Goal: Transaction & Acquisition: Purchase product/service

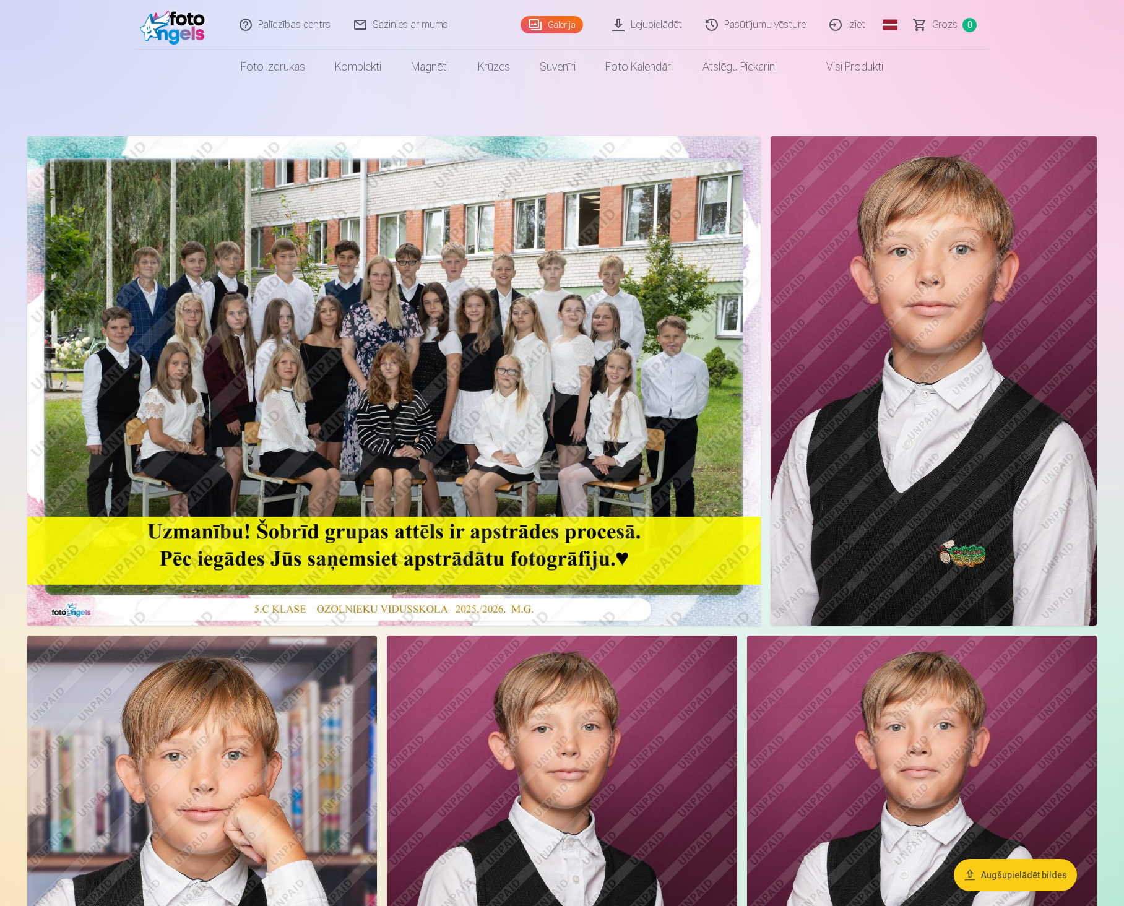
click at [457, 466] on img at bounding box center [393, 381] width 733 height 490
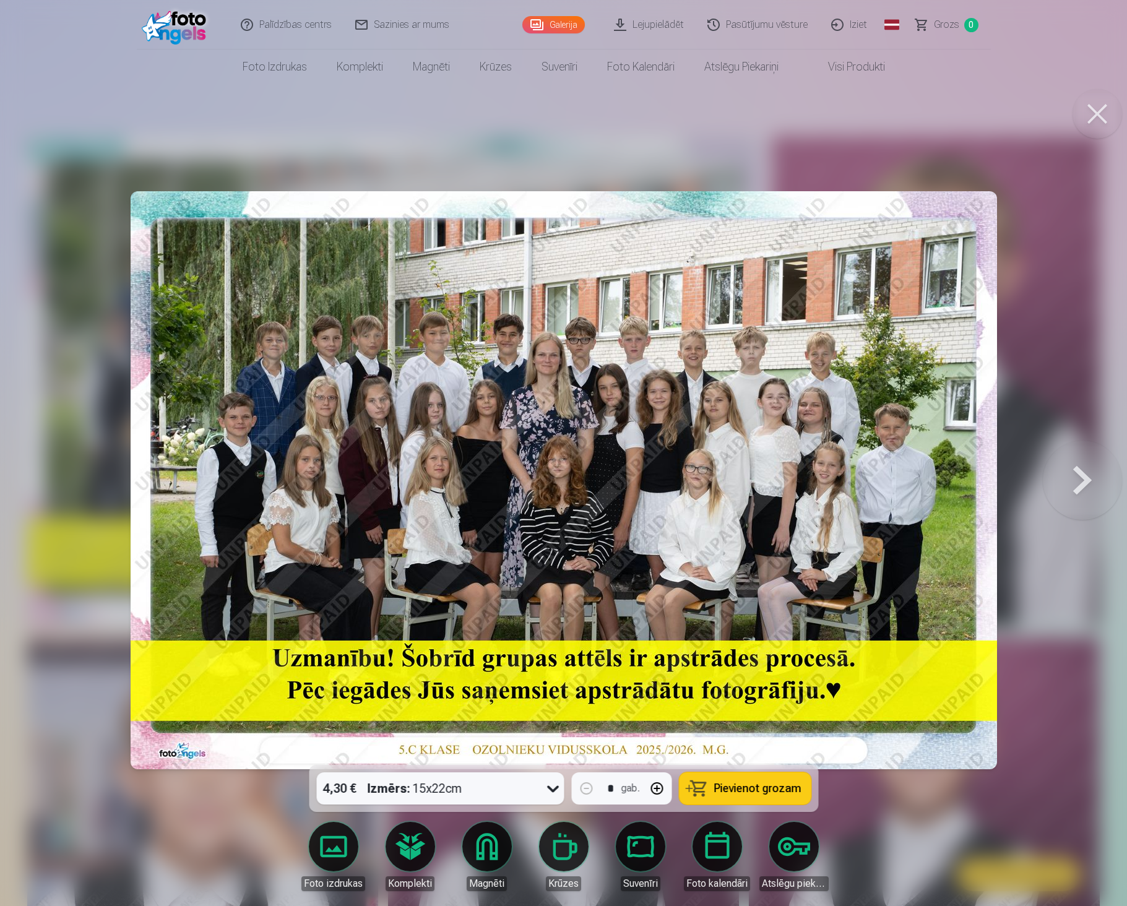
click at [725, 786] on span "Pievienot grozam" at bounding box center [757, 788] width 87 height 11
click at [1091, 125] on button at bounding box center [1098, 114] width 50 height 50
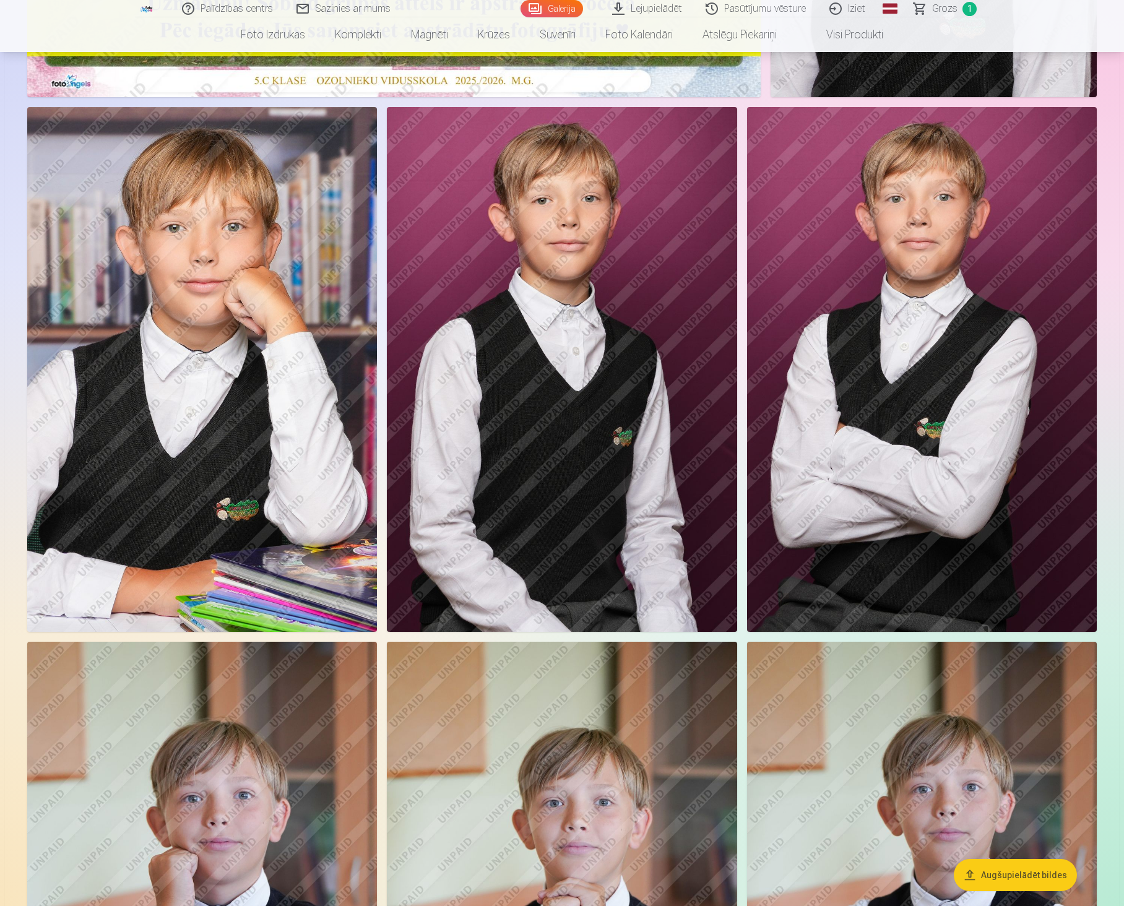
scroll to position [495, 0]
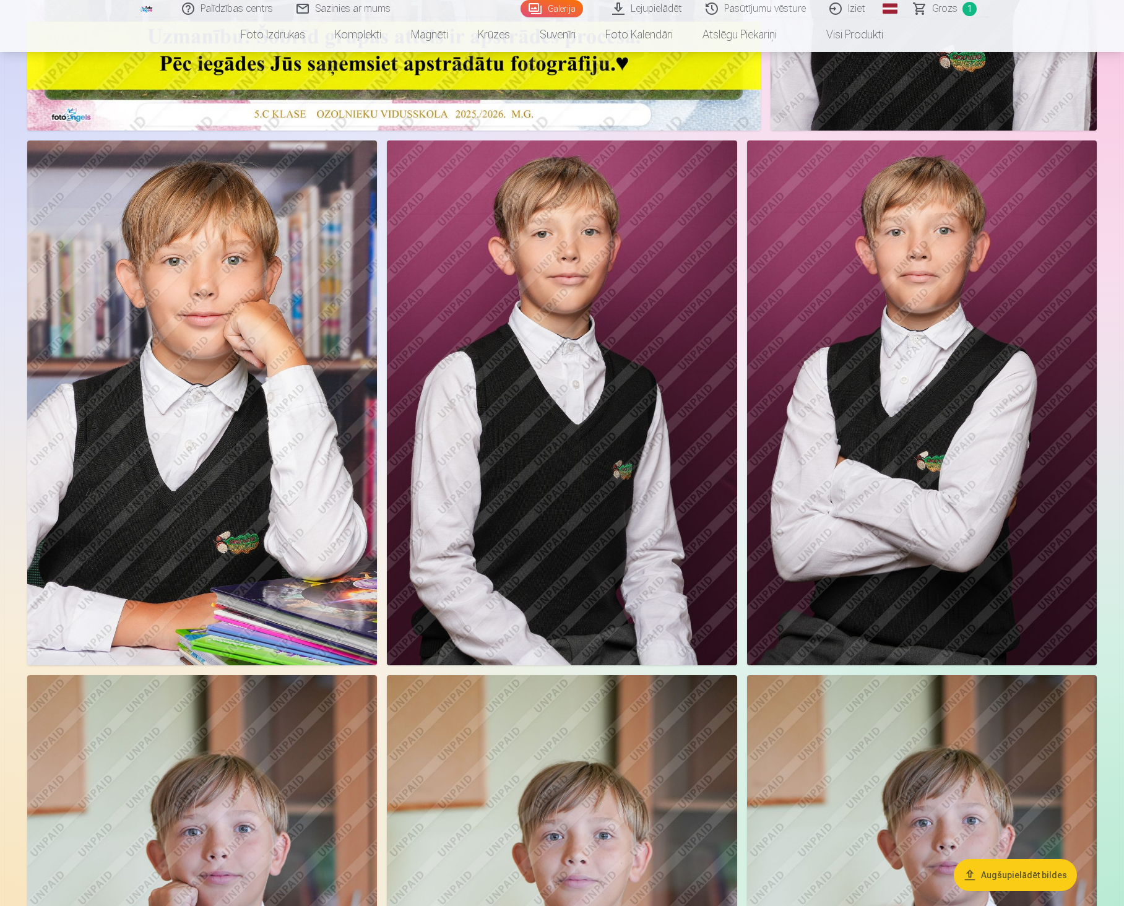
click at [162, 561] on img at bounding box center [202, 403] width 350 height 525
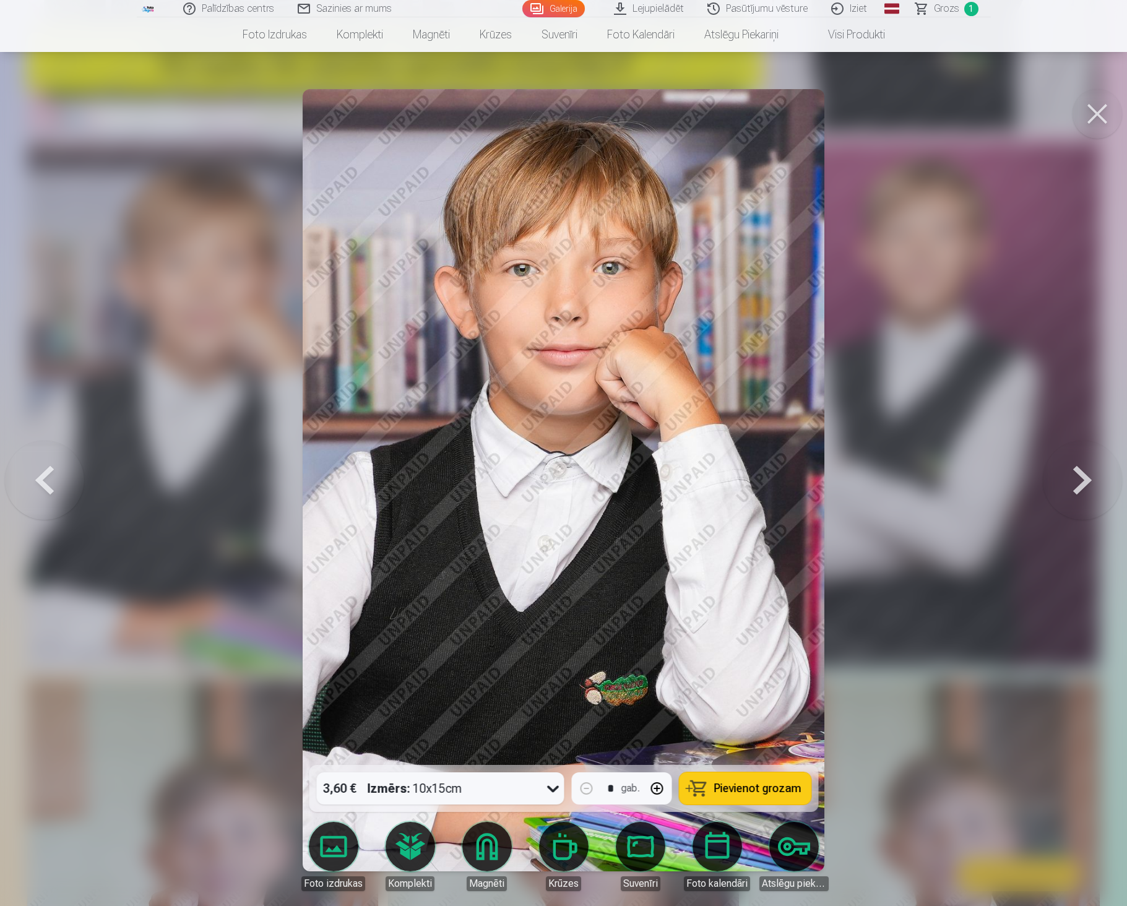
click at [768, 792] on span "Pievienot grozam" at bounding box center [757, 788] width 87 height 11
click at [1091, 116] on button at bounding box center [1098, 114] width 50 height 50
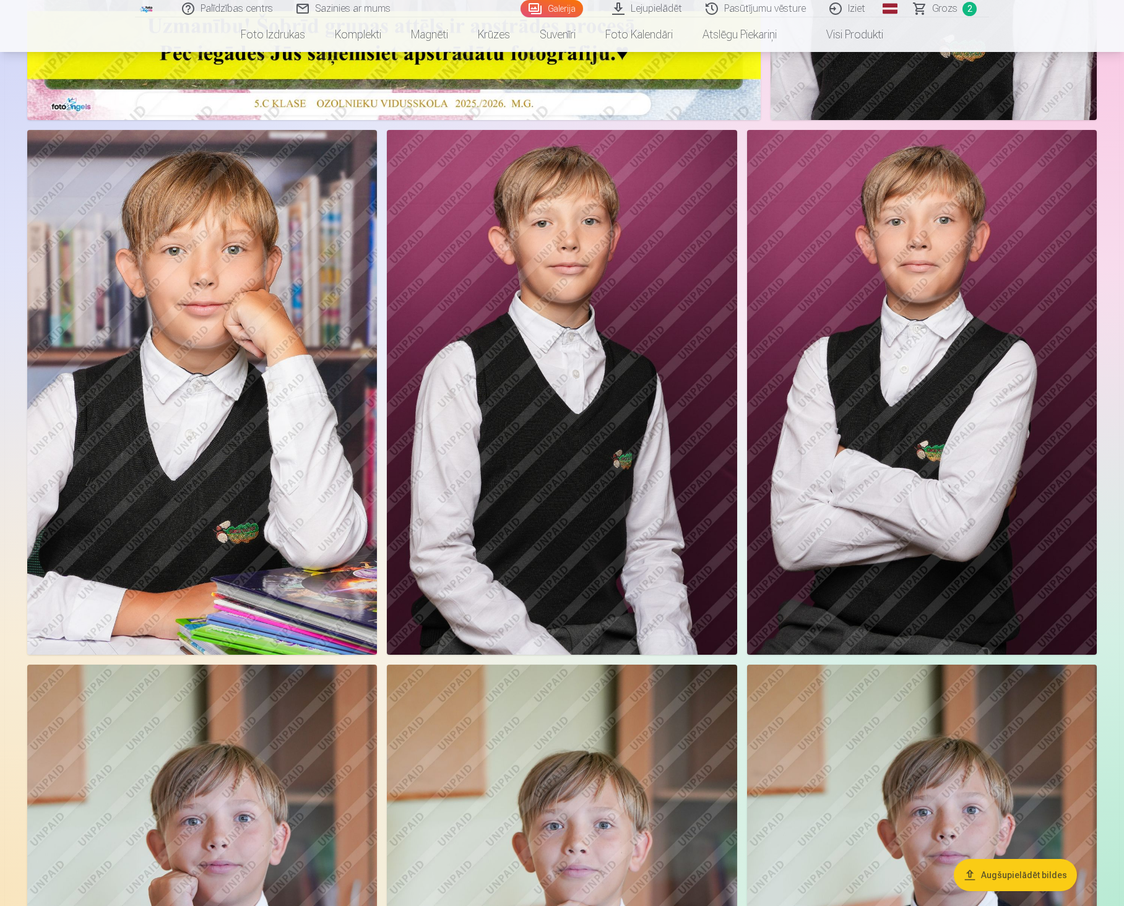
scroll to position [433, 0]
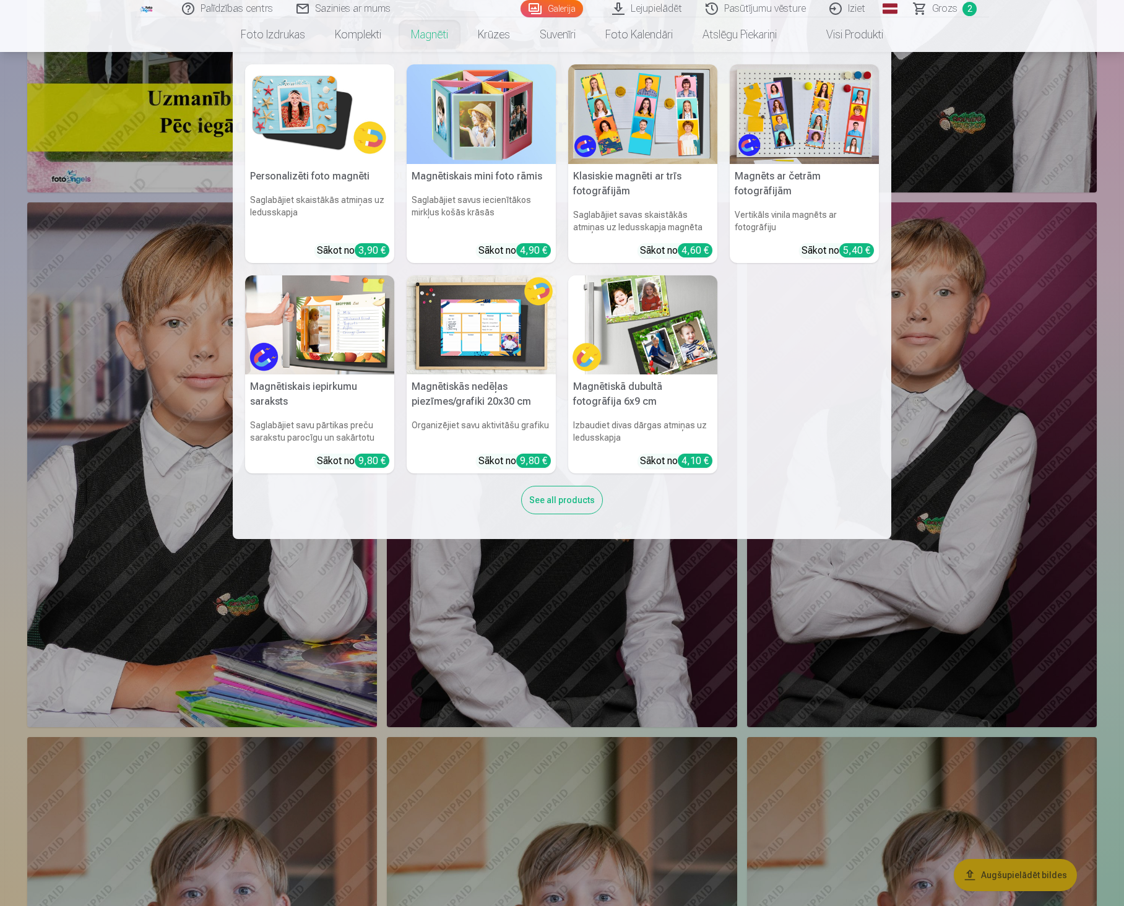
click at [292, 191] on h6 "Saglabājiet skaistākās atmiņas uz ledusskapja" at bounding box center [319, 214] width 149 height 50
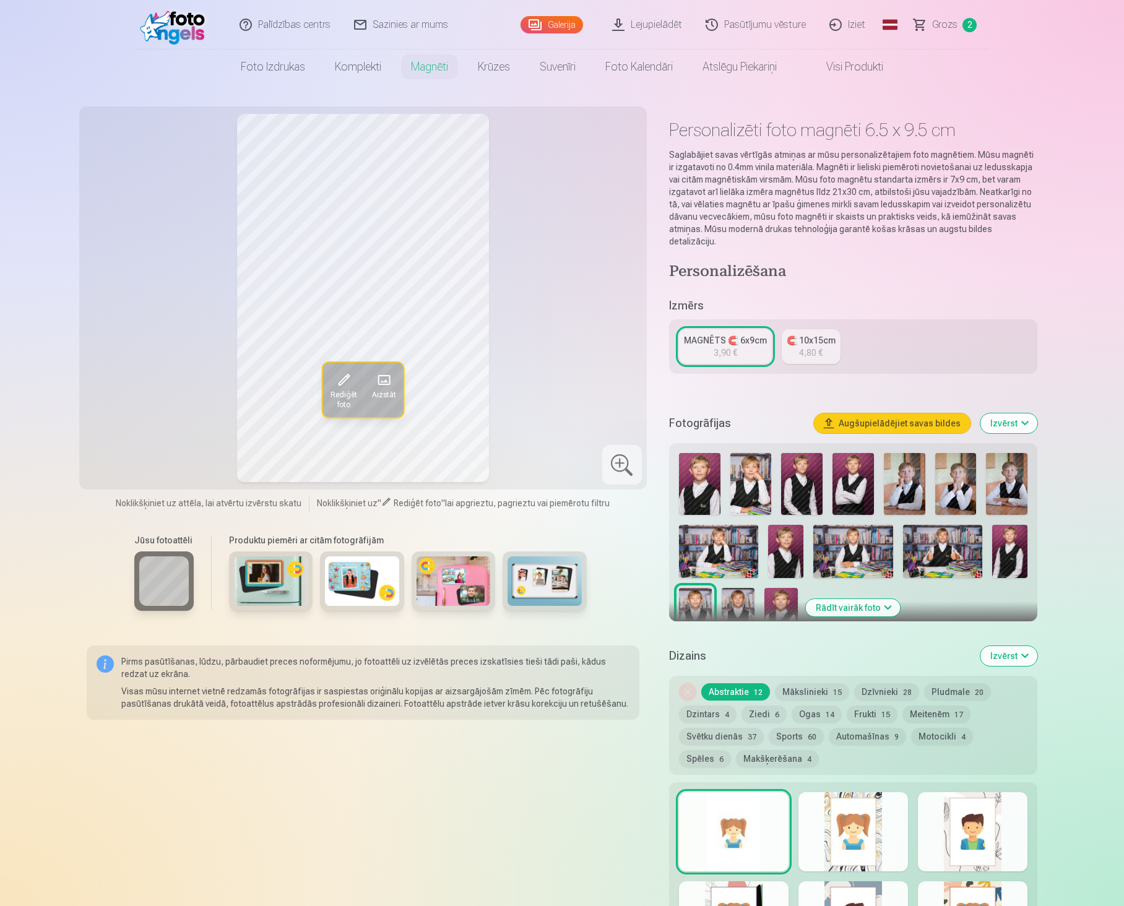
click at [347, 400] on span "Rediģēt foto" at bounding box center [343, 400] width 27 height 20
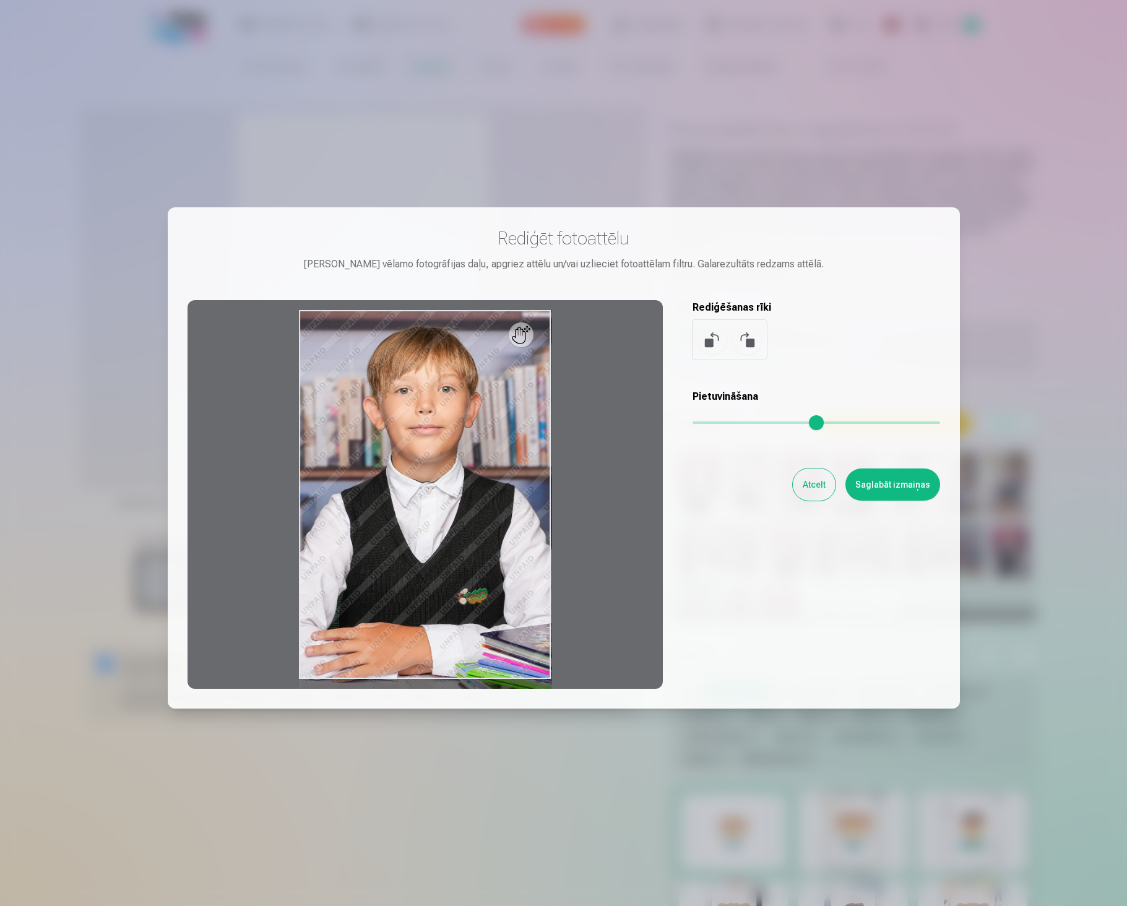
click at [818, 491] on button "Atcelt" at bounding box center [814, 485] width 43 height 32
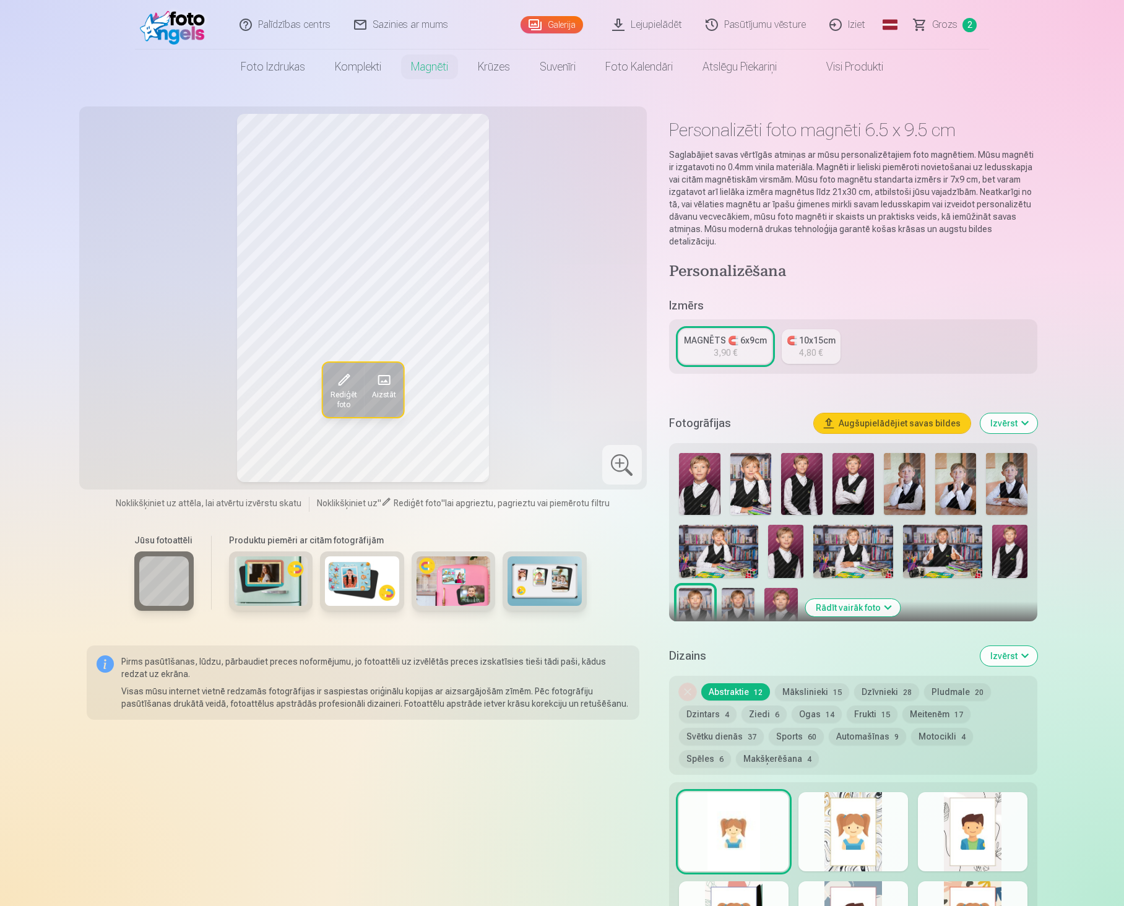
click at [389, 382] on span at bounding box center [384, 380] width 20 height 20
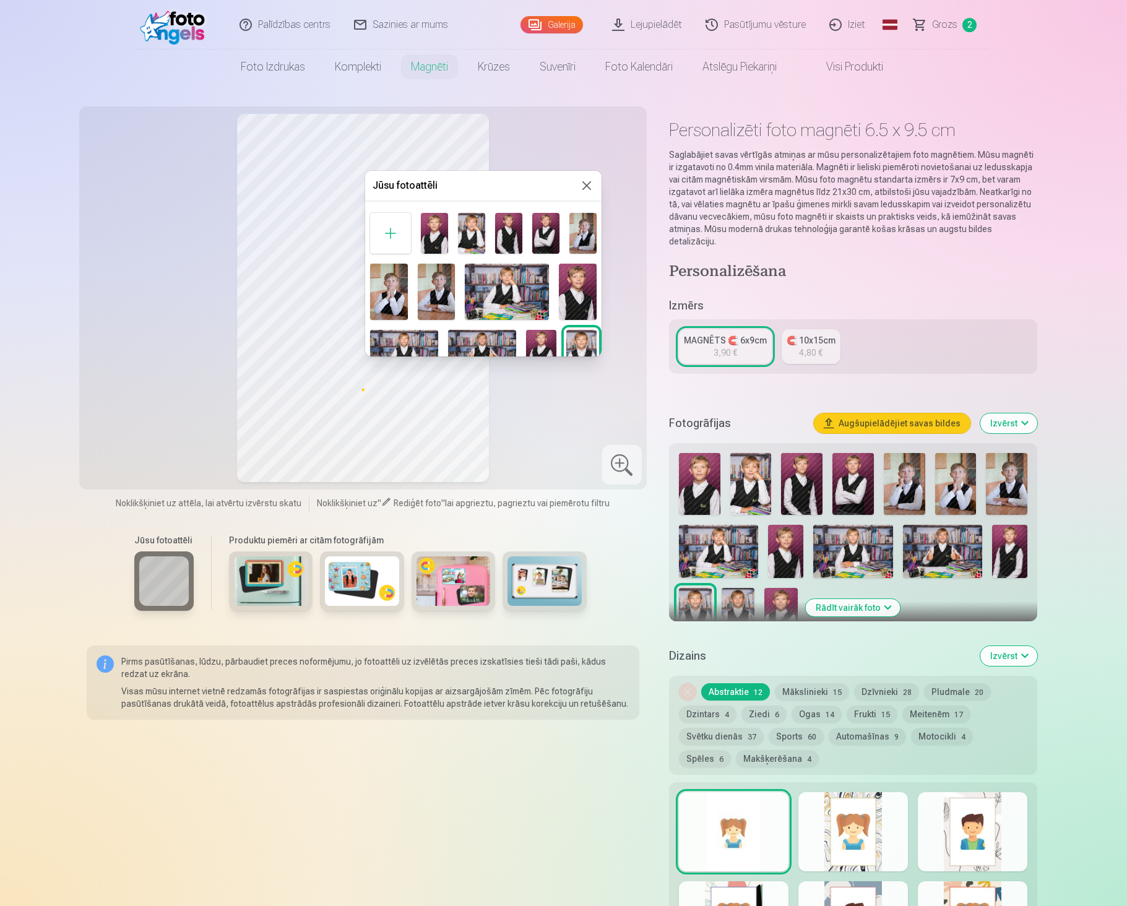
click at [582, 192] on button at bounding box center [586, 185] width 15 height 15
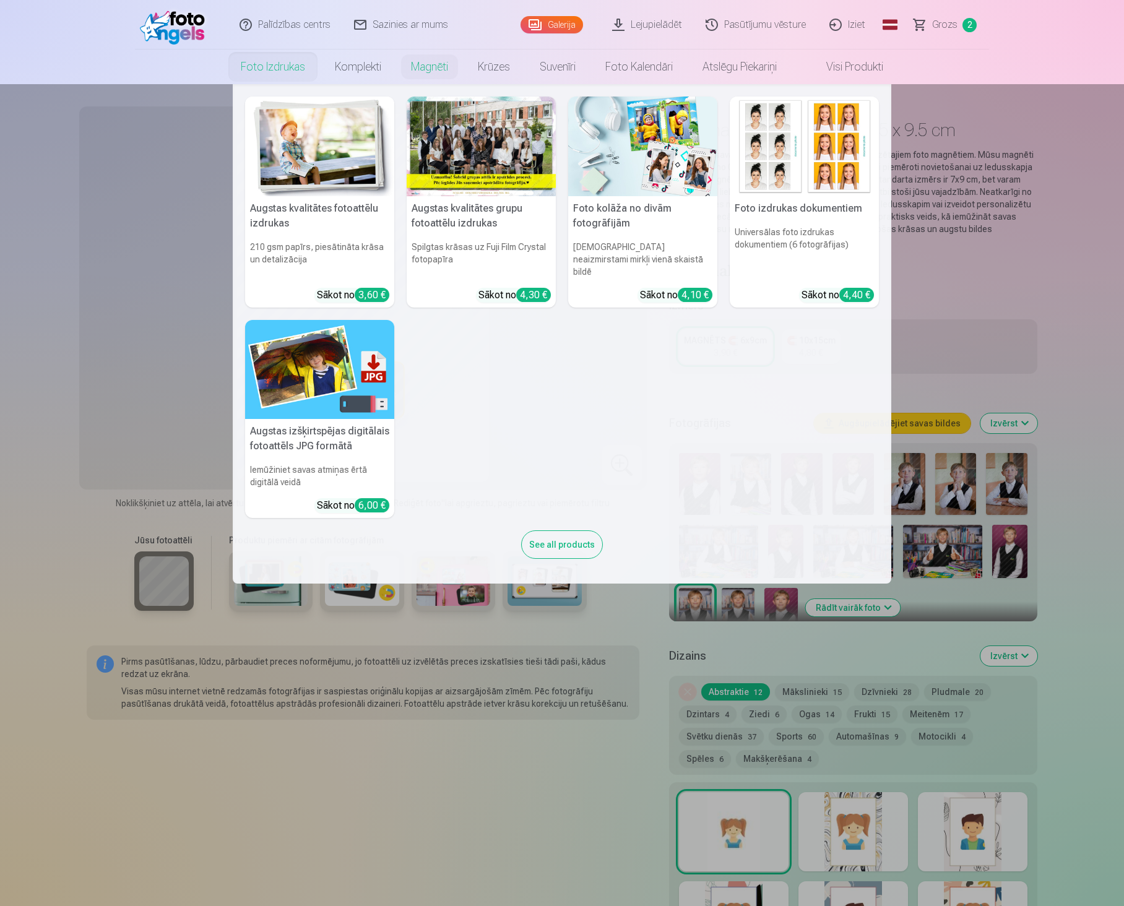
click at [293, 70] on link "Foto izdrukas" at bounding box center [273, 67] width 94 height 35
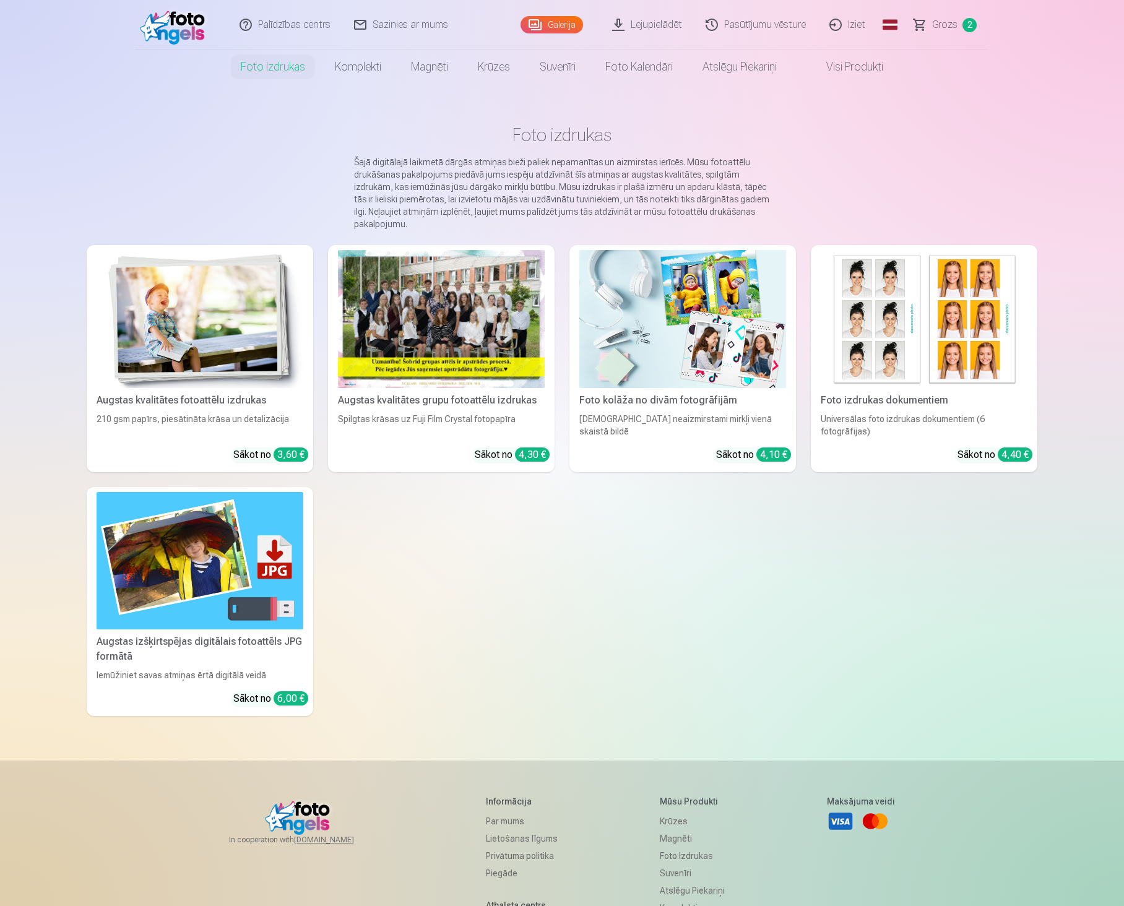
click at [555, 24] on link "Galerija" at bounding box center [552, 24] width 63 height 17
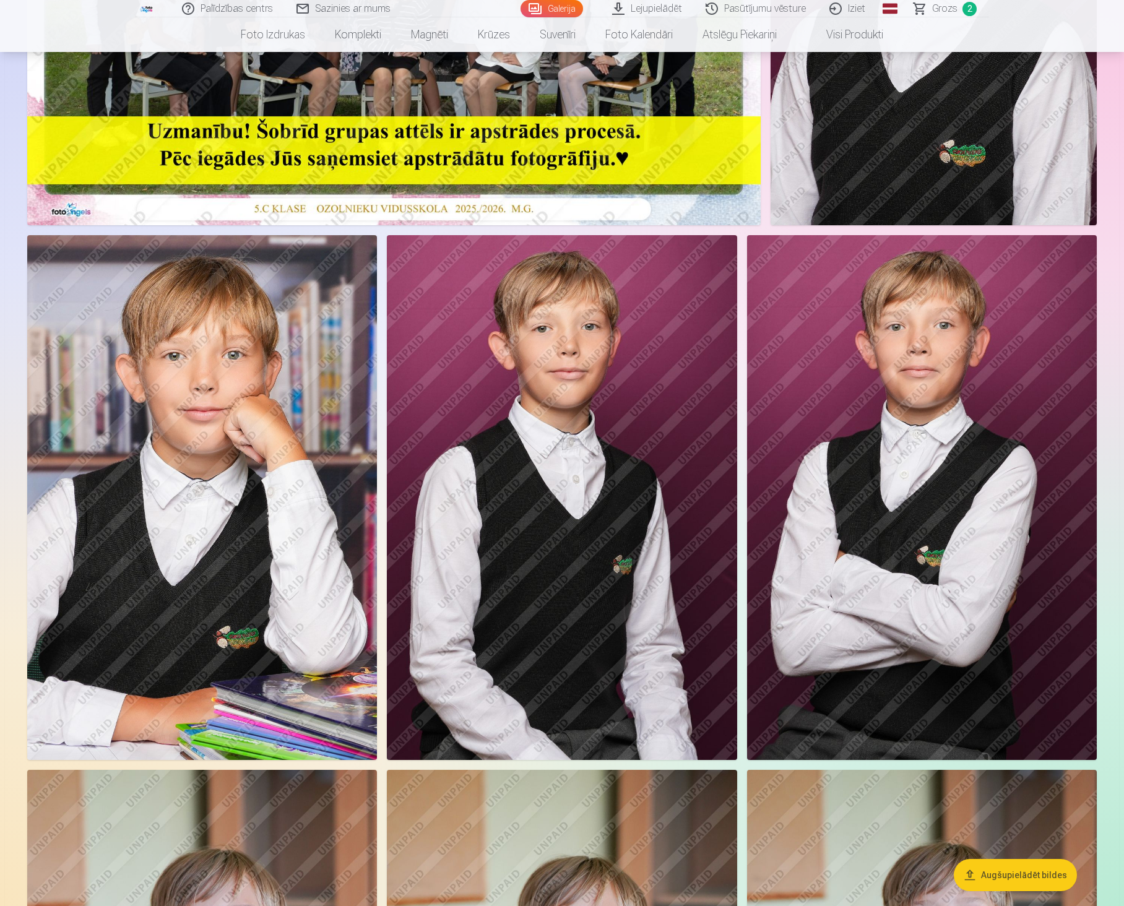
scroll to position [371, 0]
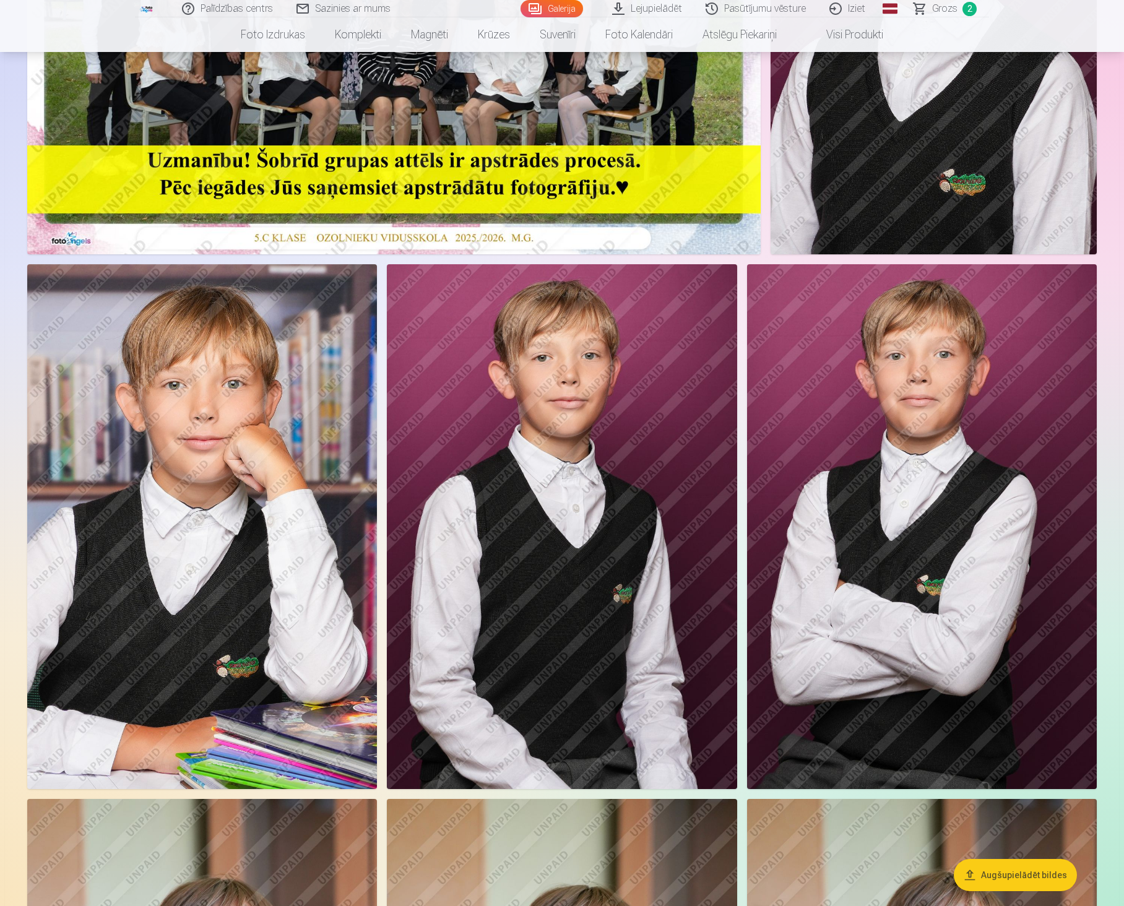
click at [954, 6] on span "Grozs" at bounding box center [944, 8] width 25 height 15
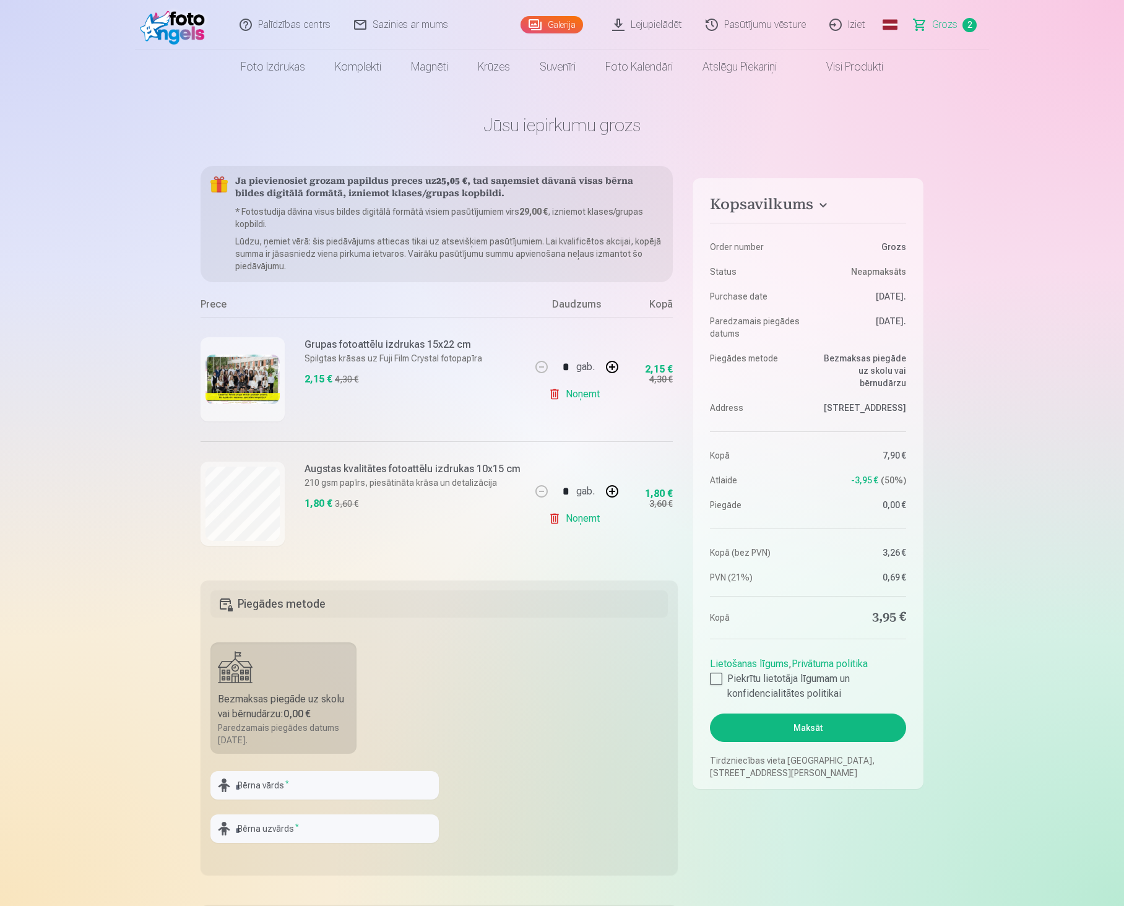
click at [571, 22] on link "Galerija" at bounding box center [552, 24] width 63 height 17
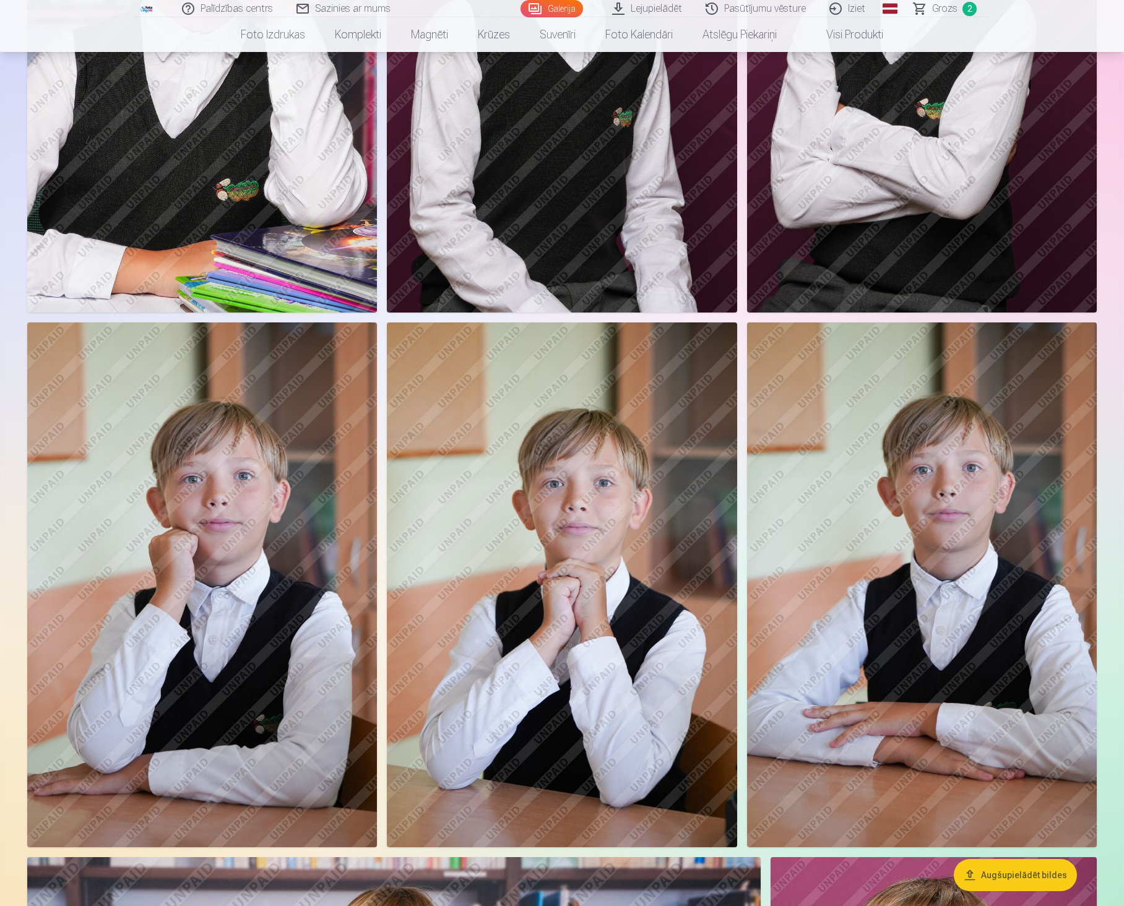
scroll to position [867, 0]
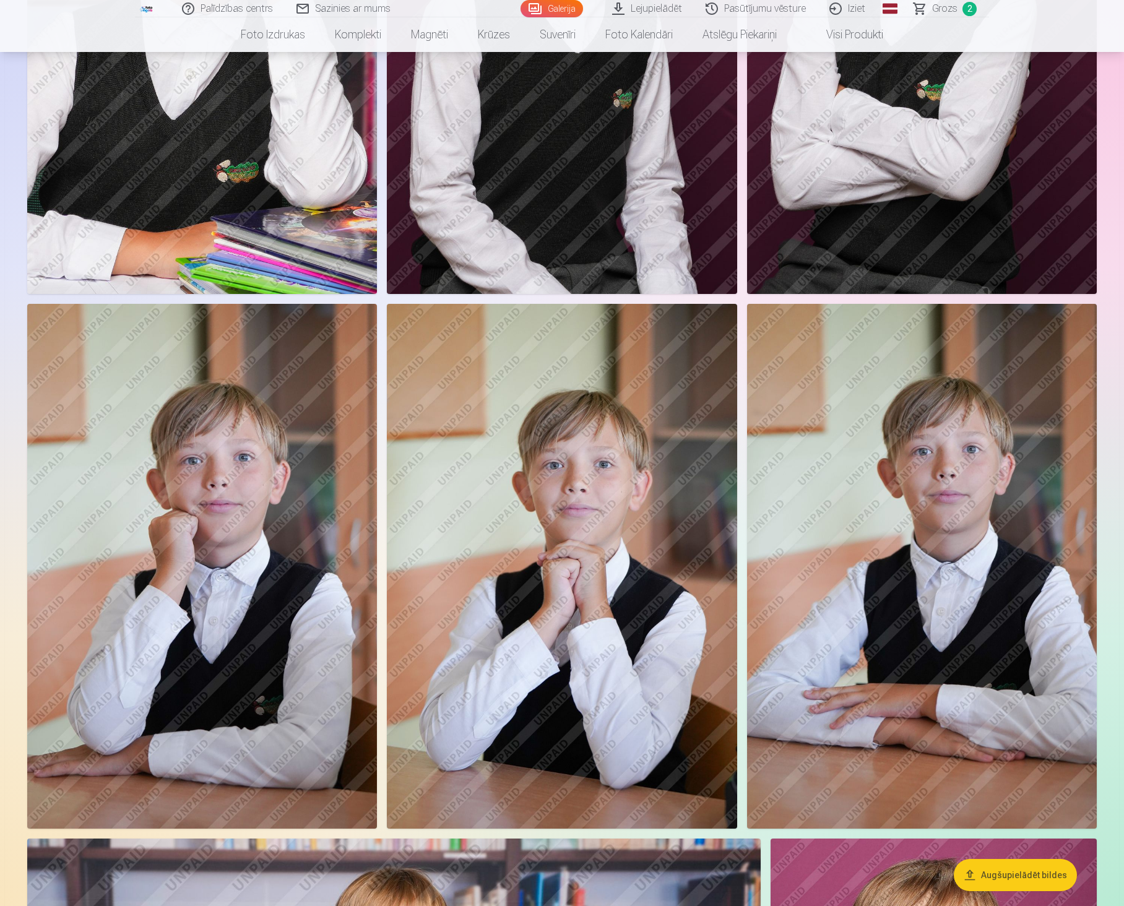
click at [934, 557] on img at bounding box center [922, 566] width 350 height 525
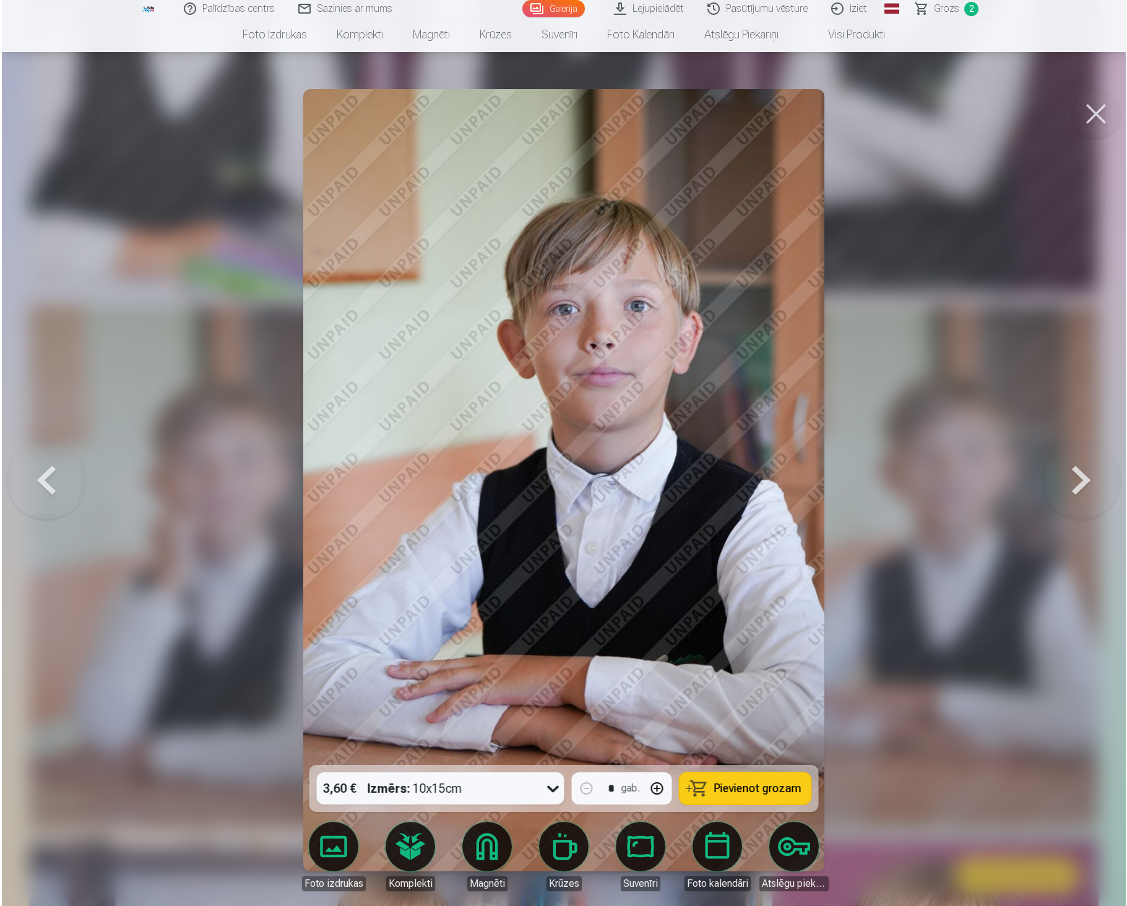
scroll to position [868, 0]
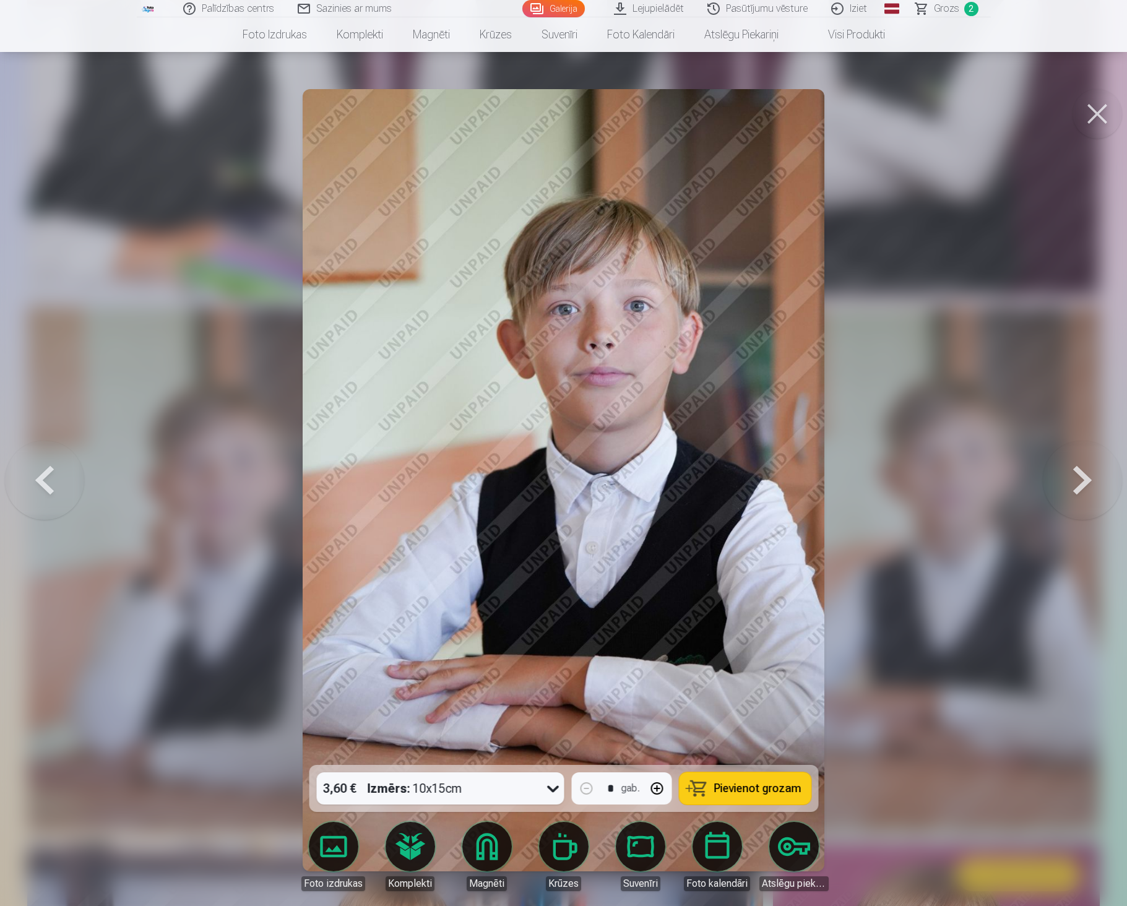
click at [755, 790] on span "Pievienot grozam" at bounding box center [757, 788] width 87 height 11
click at [1104, 114] on button at bounding box center [1098, 114] width 50 height 50
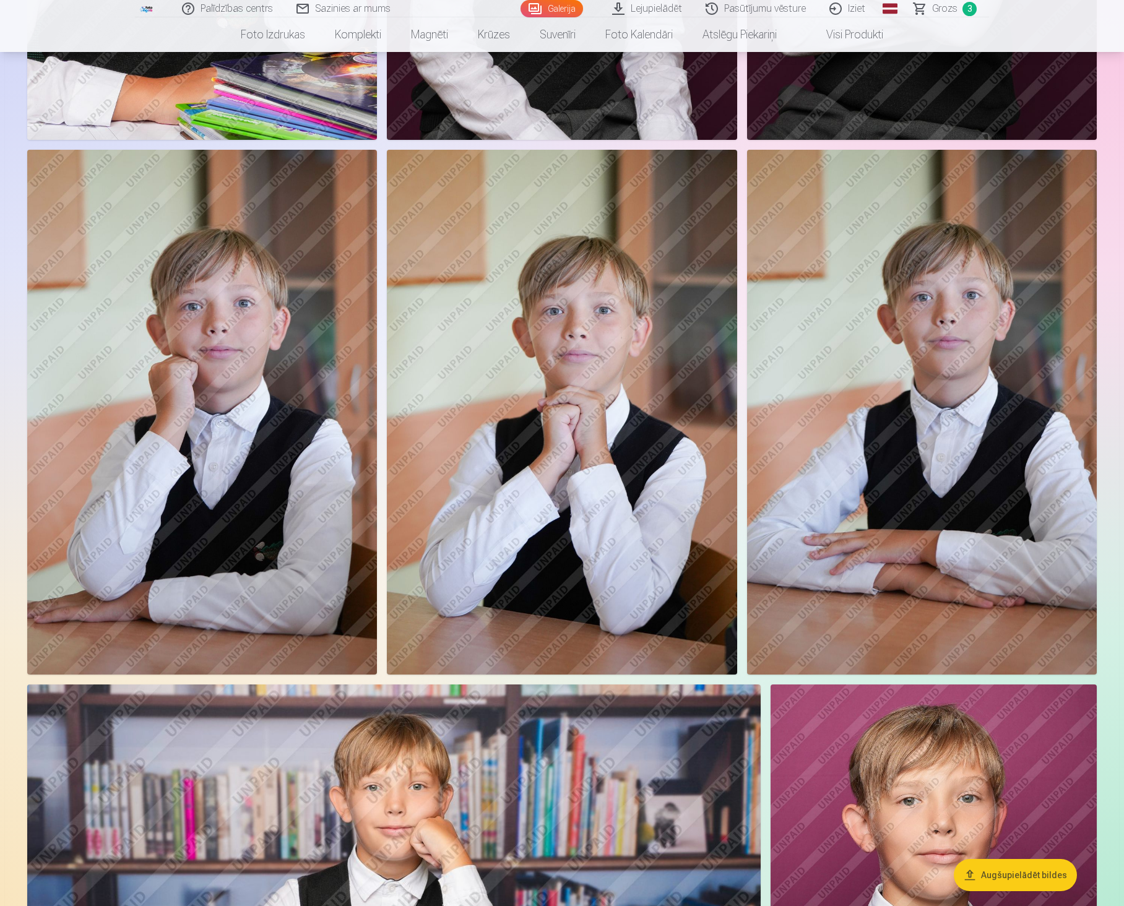
scroll to position [805, 0]
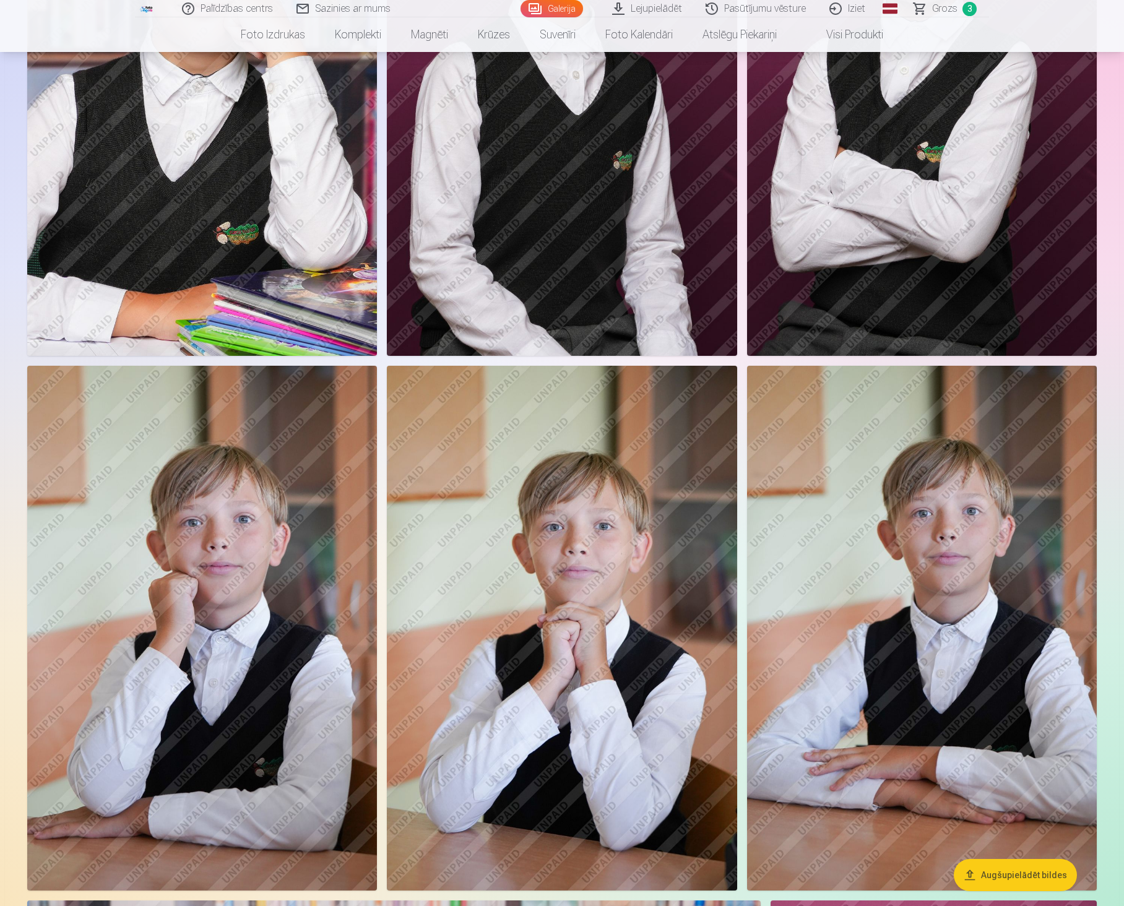
click at [943, 3] on span "Grozs" at bounding box center [944, 8] width 25 height 15
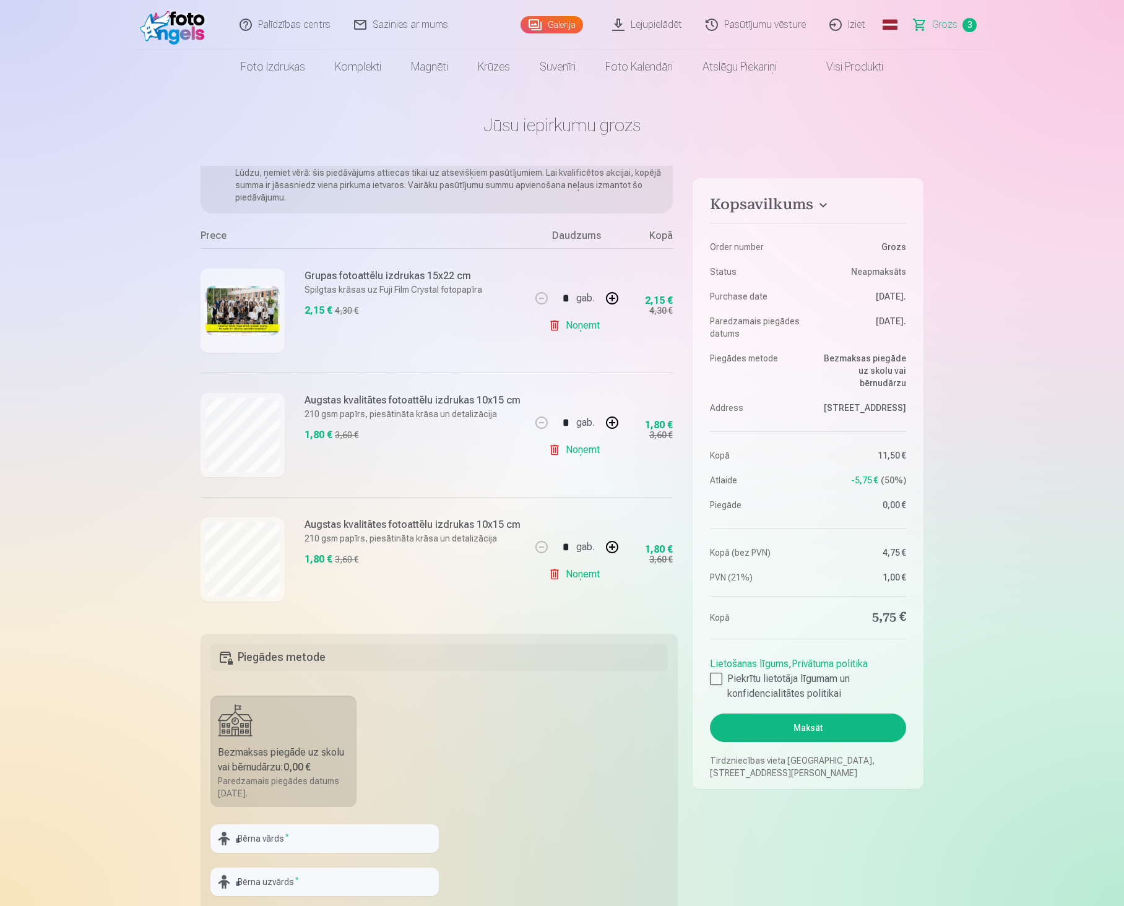
scroll to position [74, 0]
click at [716, 678] on div at bounding box center [716, 679] width 12 height 12
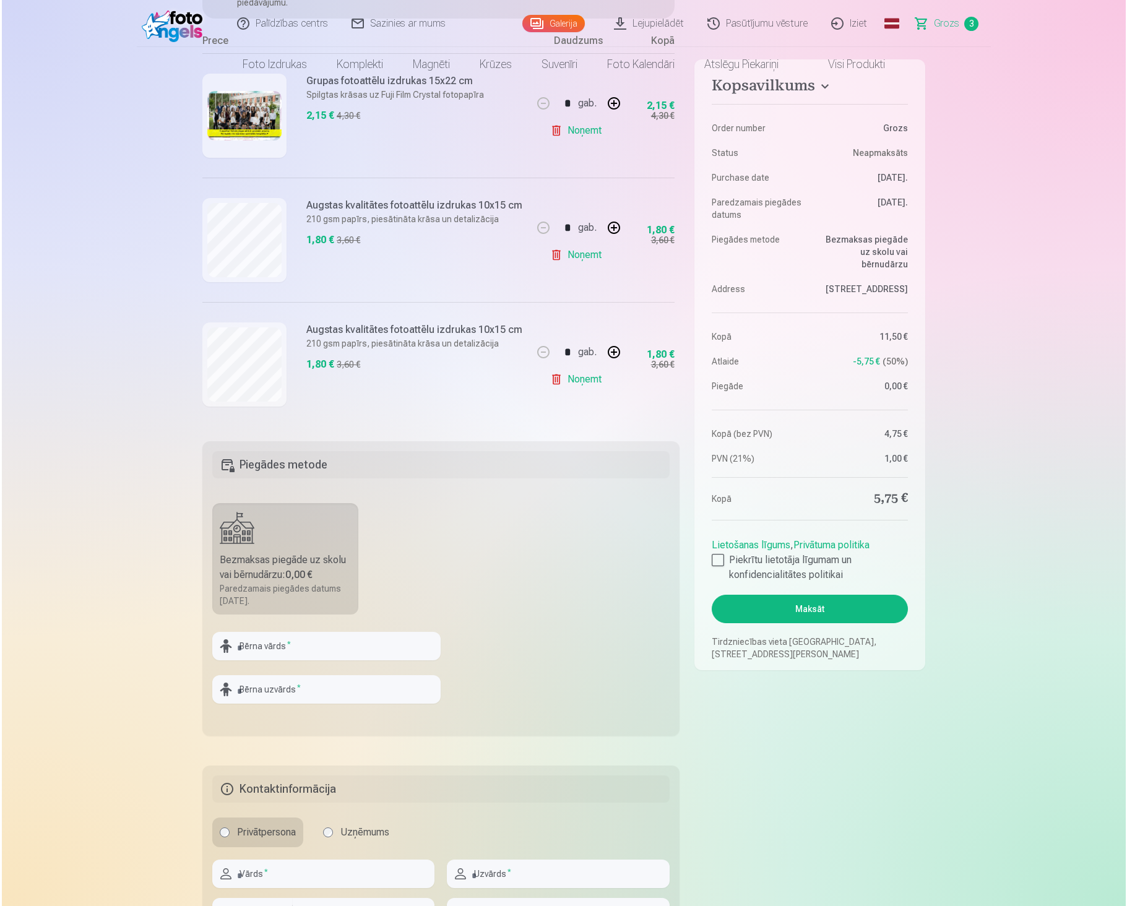
scroll to position [309, 0]
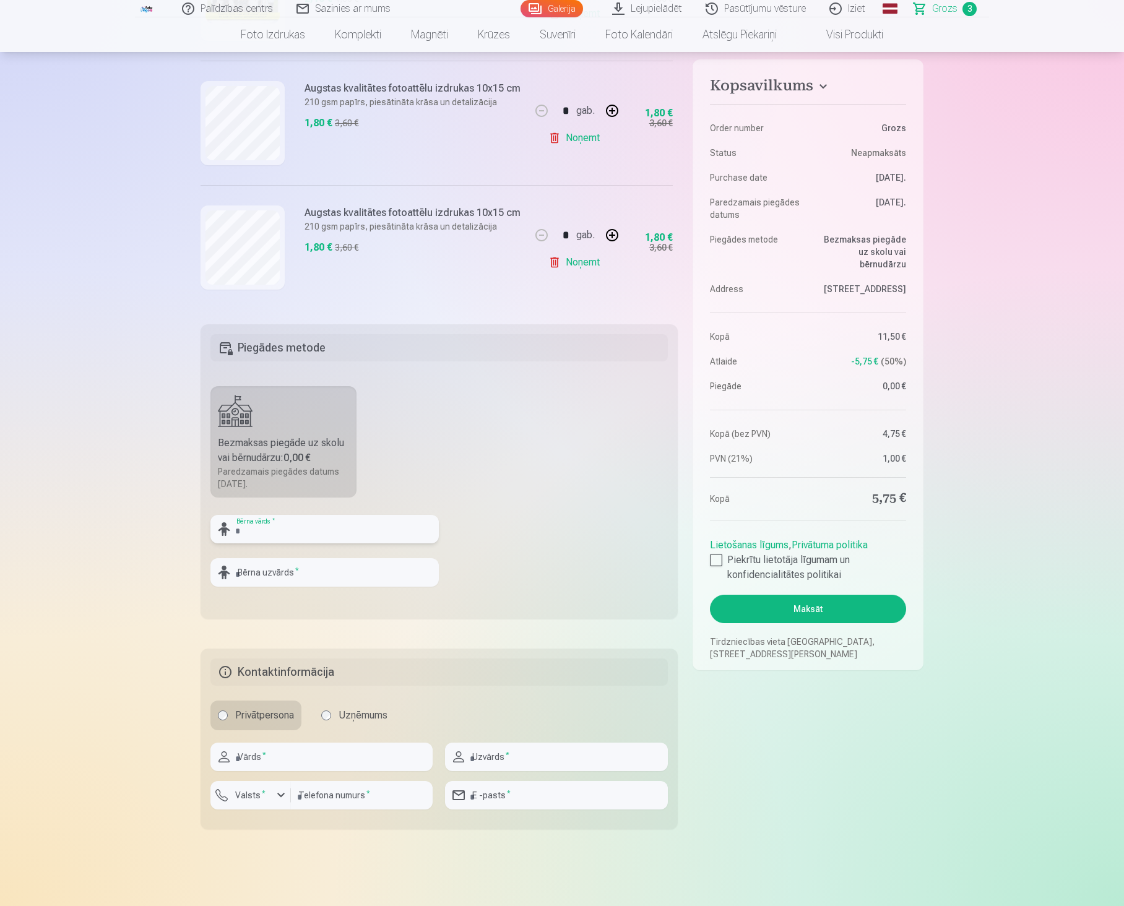
click at [274, 524] on input "text" at bounding box center [324, 529] width 228 height 28
type input "*****"
click at [272, 566] on input "text" at bounding box center [324, 572] width 228 height 28
type input "*******"
click at [270, 751] on input "text" at bounding box center [321, 757] width 222 height 28
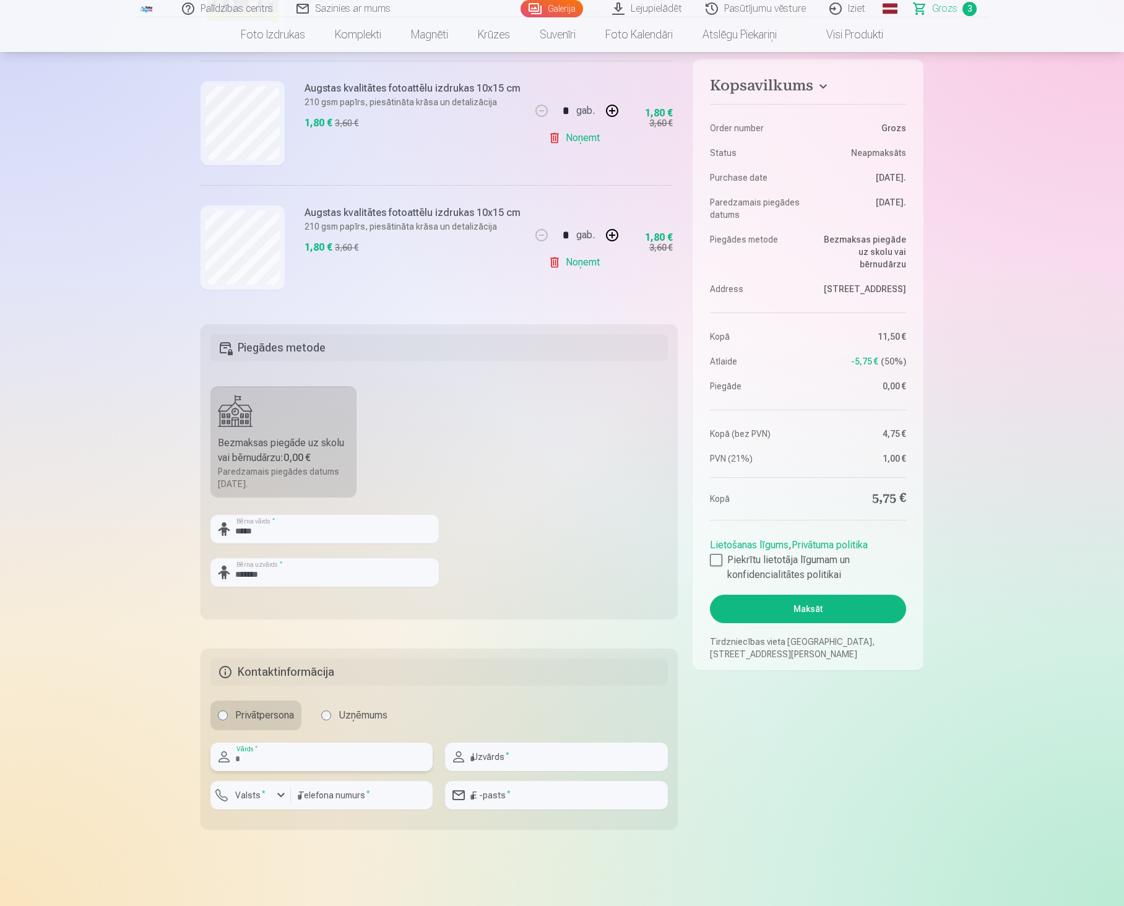
type input "*****"
click at [474, 756] on input "text" at bounding box center [556, 757] width 222 height 28
type input "*******"
click at [329, 795] on input "number" at bounding box center [362, 795] width 142 height 28
type input "********"
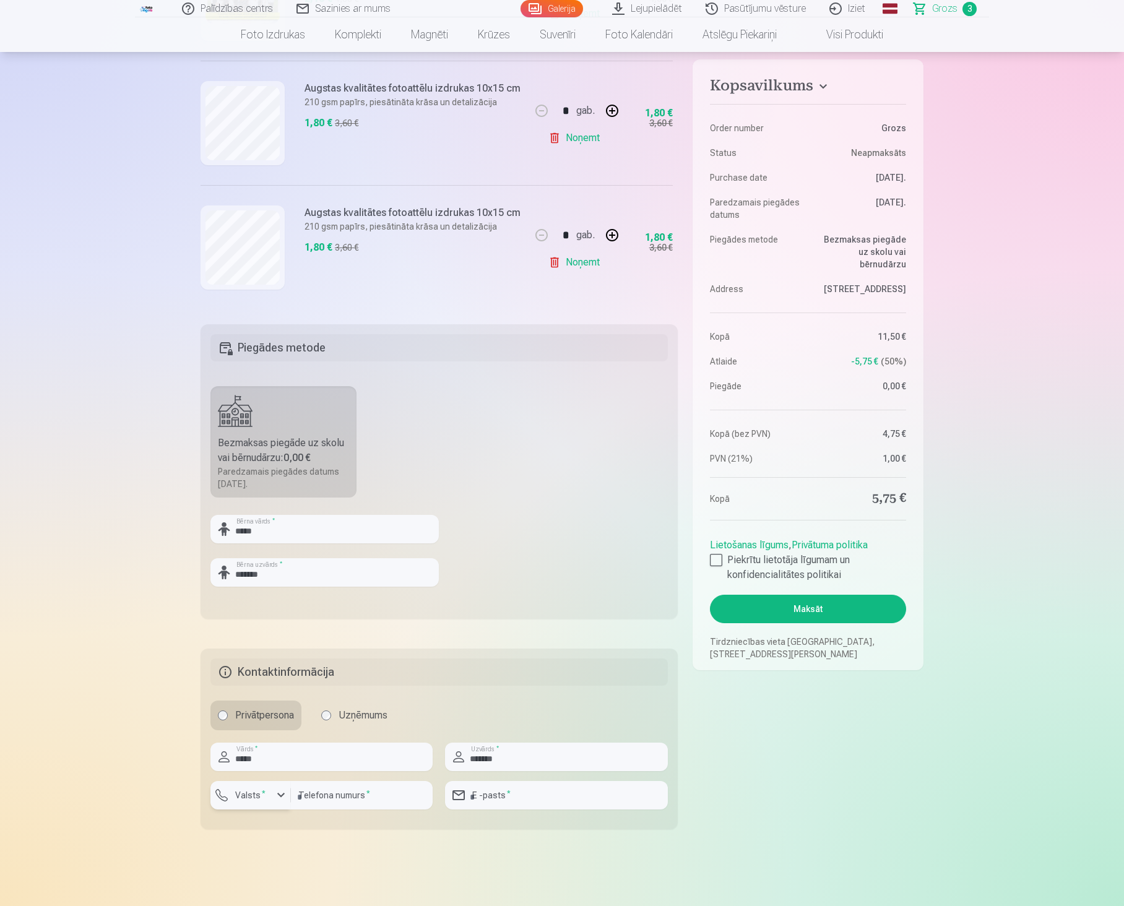
click at [264, 794] on label "Valsts *" at bounding box center [250, 795] width 40 height 12
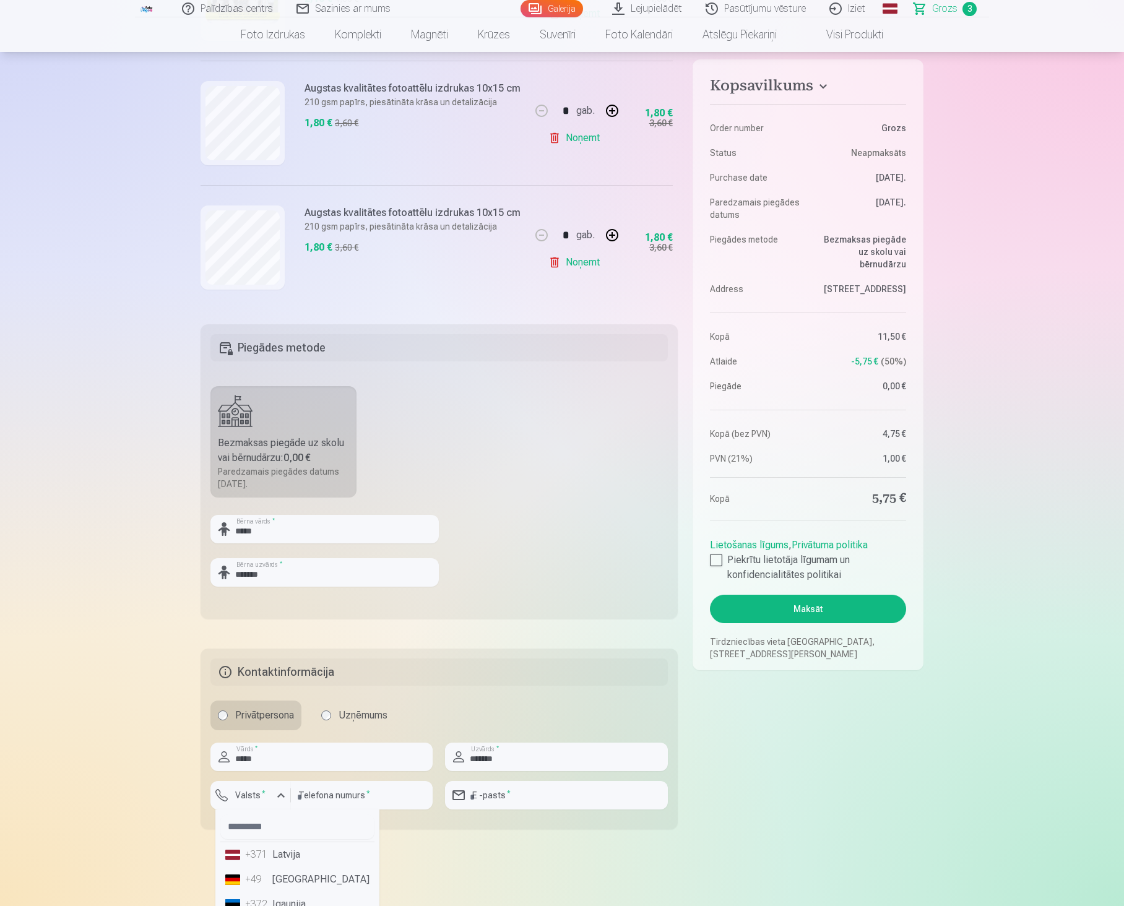
click at [274, 854] on li "+371 Latvija" at bounding box center [297, 854] width 154 height 25
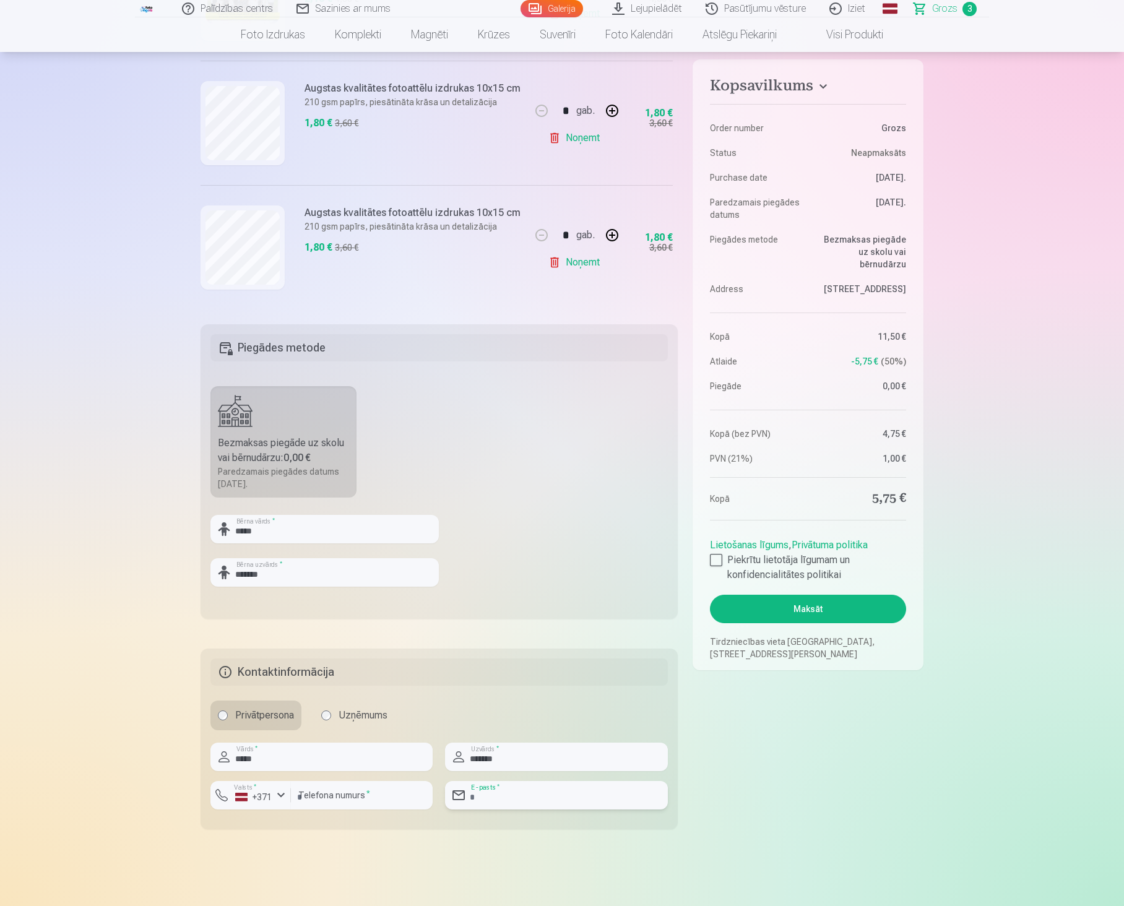
click at [483, 795] on input "email" at bounding box center [556, 795] width 222 height 28
type input "**********"
click at [805, 608] on button "Maksāt" at bounding box center [808, 609] width 196 height 28
